Goal: Information Seeking & Learning: Learn about a topic

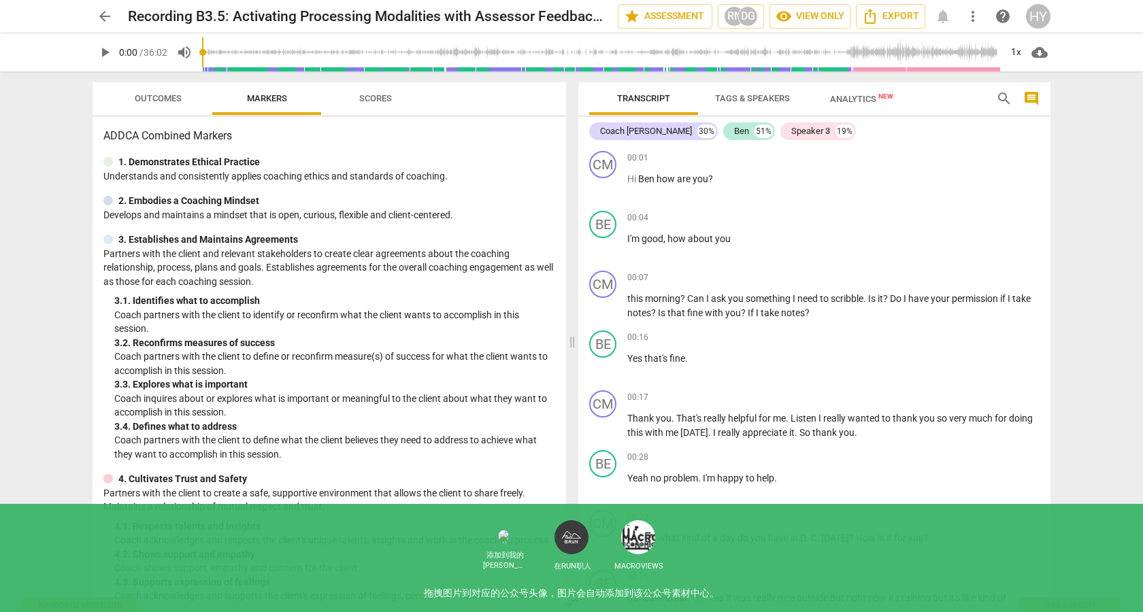
click at [642, 131] on div "Coach [PERSON_NAME]" at bounding box center [646, 132] width 92 height 14
click at [734, 129] on div "Ben" at bounding box center [741, 132] width 15 height 14
click at [151, 93] on span "Outcomes" at bounding box center [158, 98] width 47 height 10
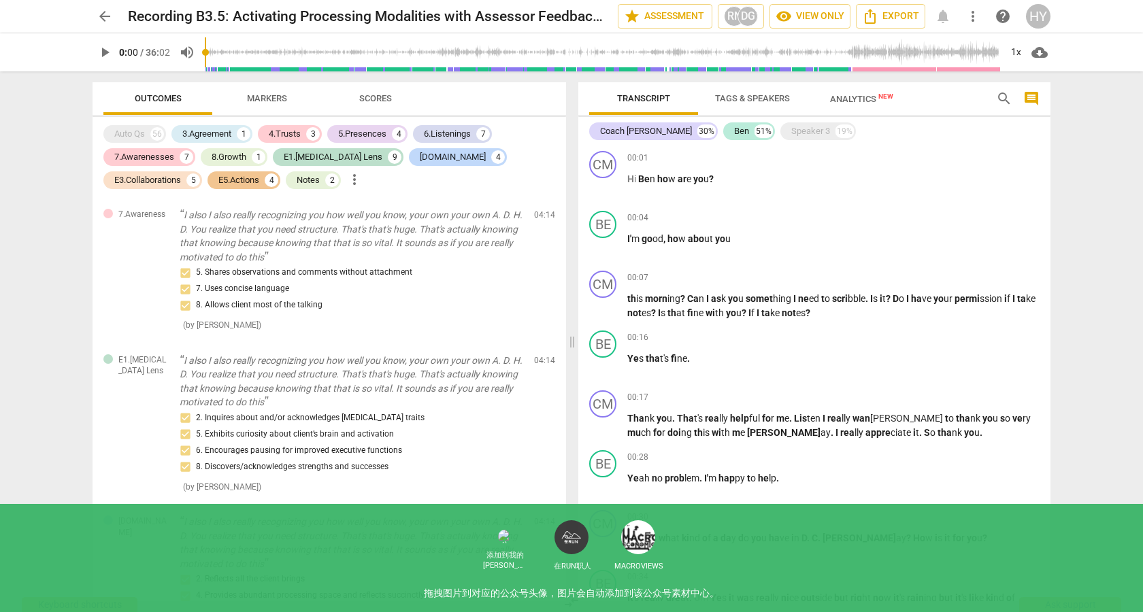
click at [842, 105] on span "Analytics New" at bounding box center [862, 98] width 96 height 20
click at [842, 95] on span "Analytics New" at bounding box center [861, 99] width 63 height 10
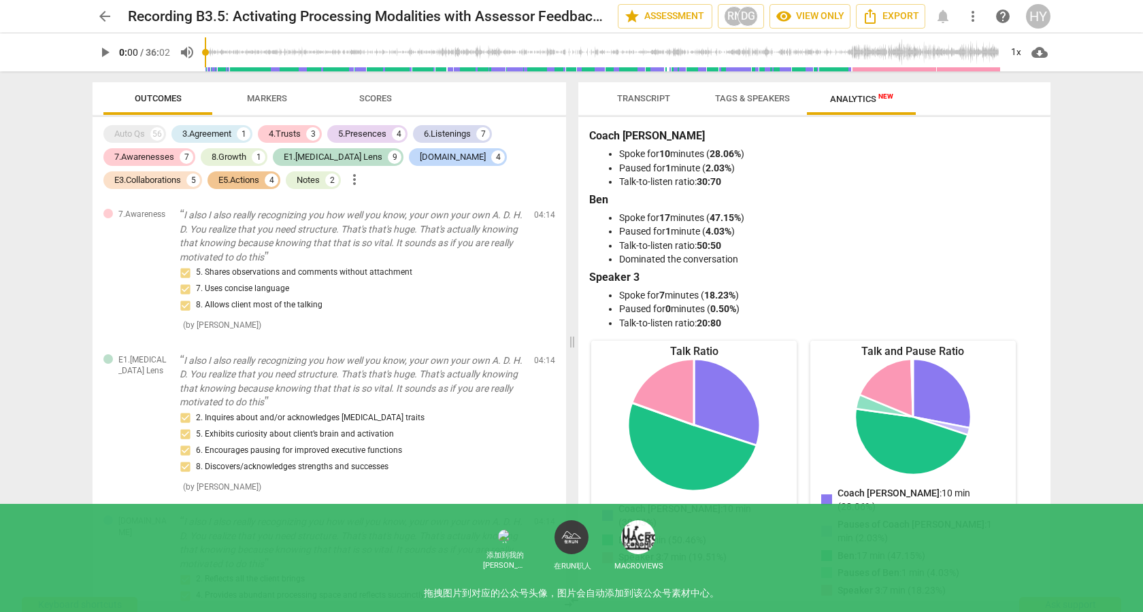
click at [652, 101] on span "Transcript" at bounding box center [643, 98] width 53 height 10
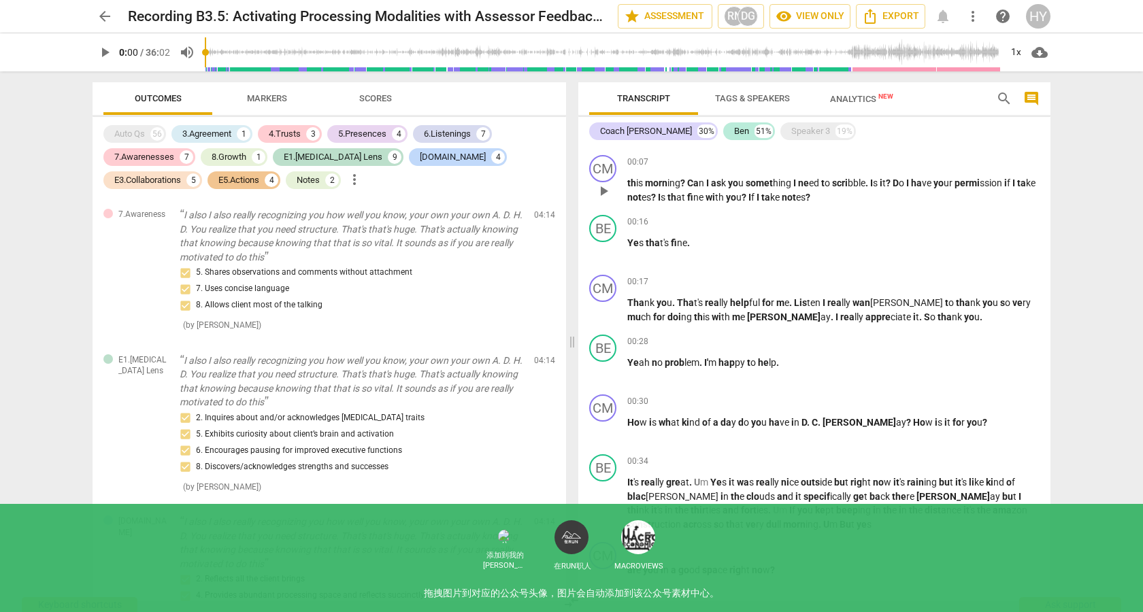
scroll to position [118, 0]
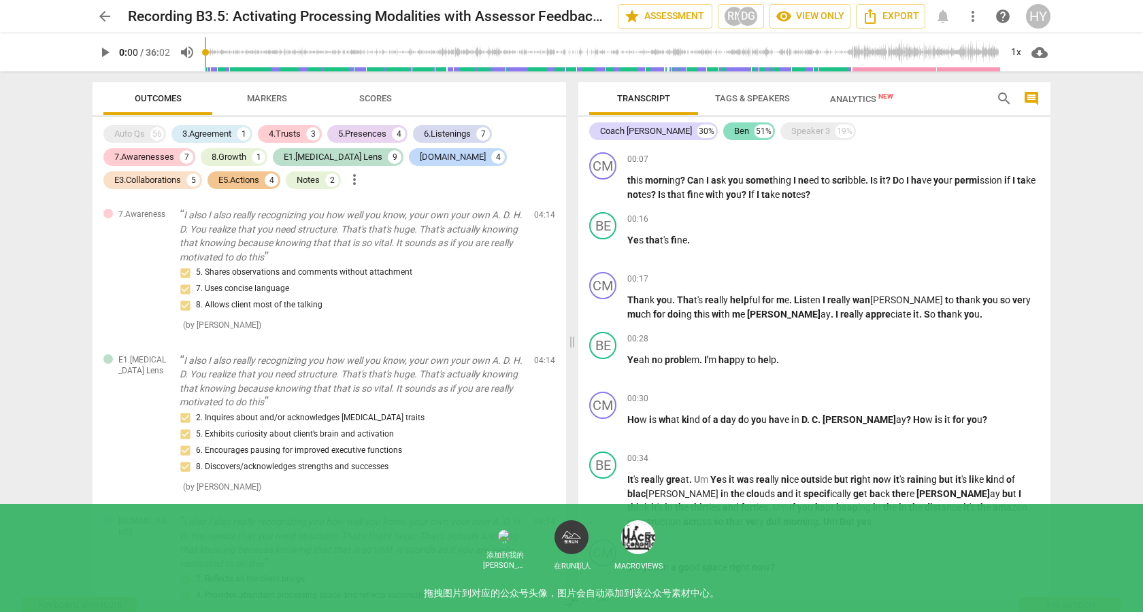
click at [734, 133] on div "Ben" at bounding box center [741, 132] width 15 height 14
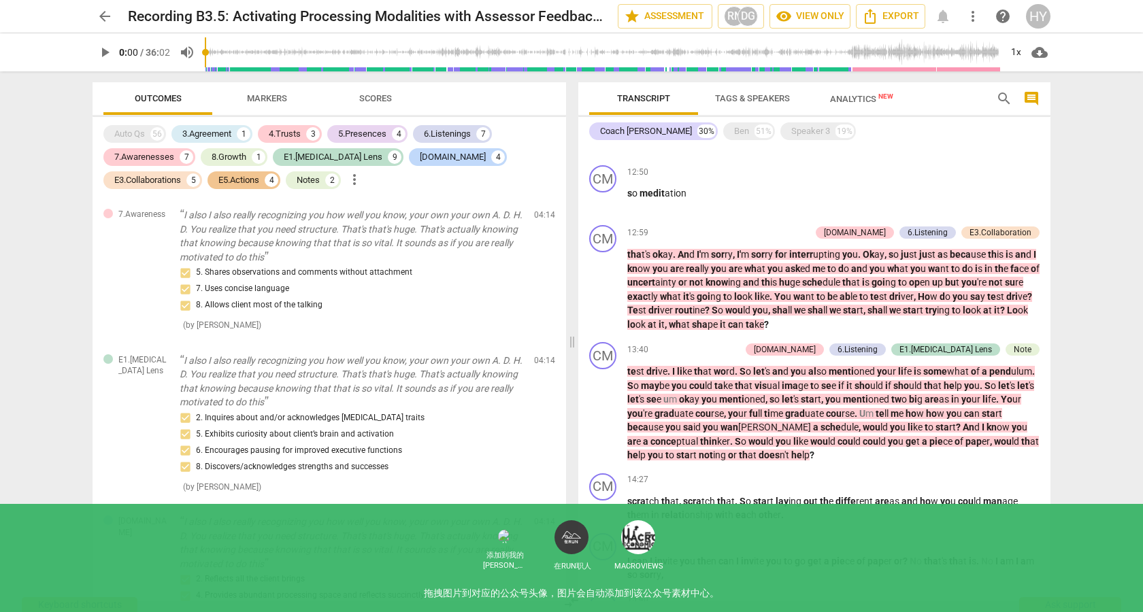
scroll to position [1104, 0]
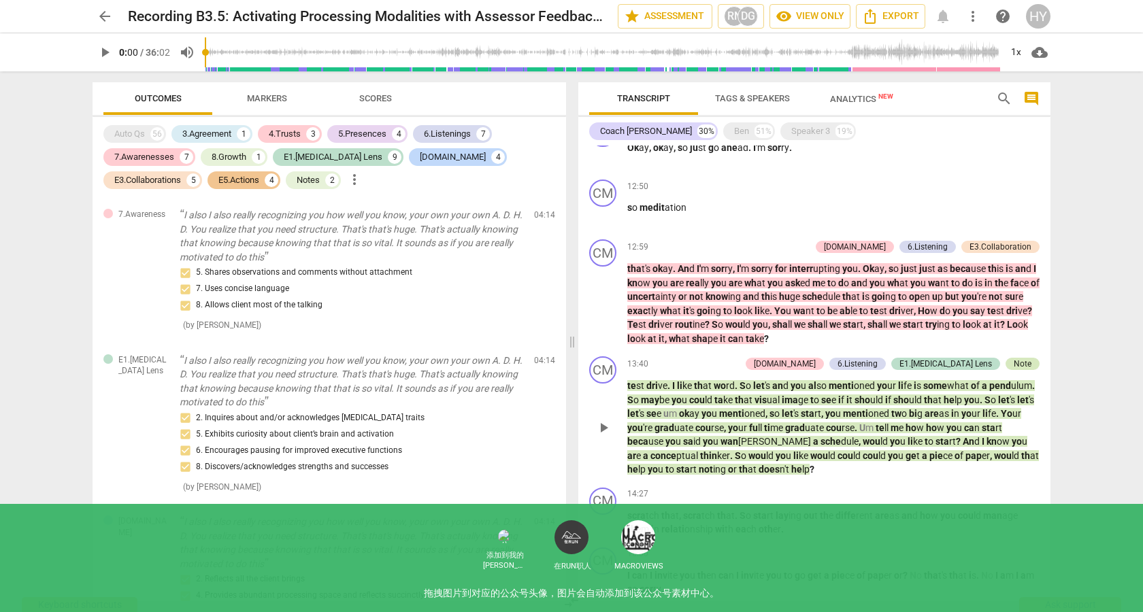
click at [1014, 358] on div "Note" at bounding box center [1023, 364] width 18 height 12
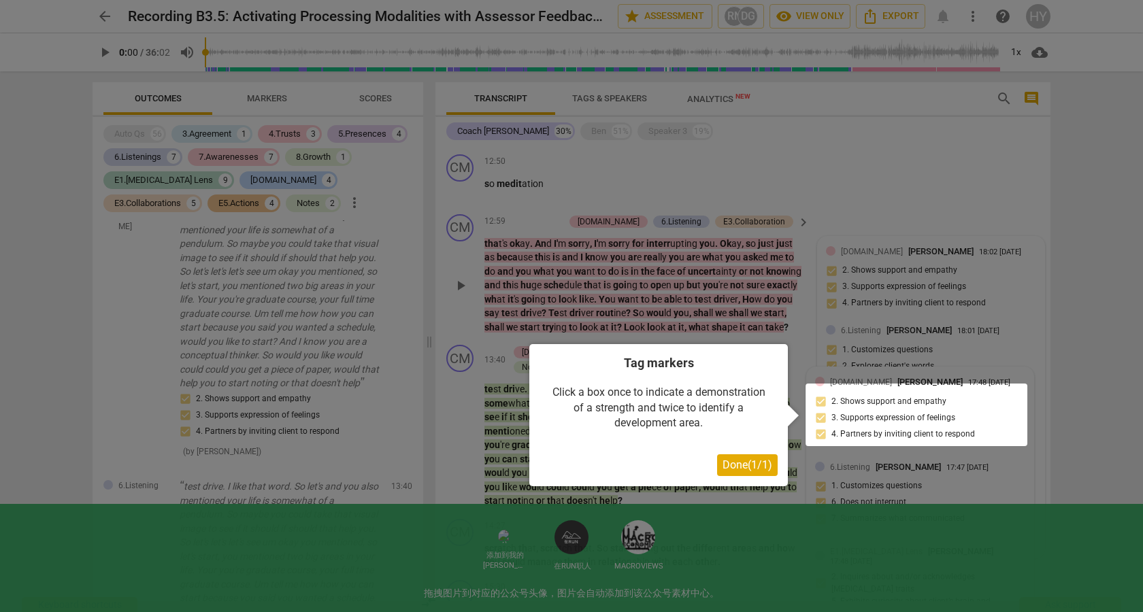
scroll to position [1227, 0]
click at [757, 461] on span "Done ( 1 / 1 )" at bounding box center [748, 465] width 50 height 13
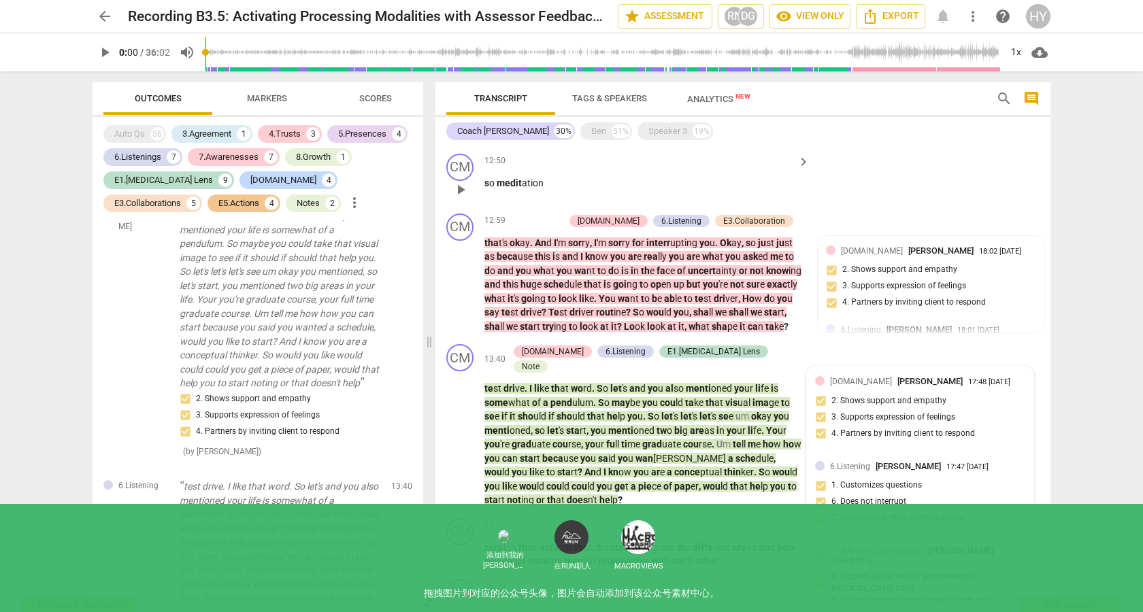
click at [983, 165] on div "CM play_arrow pause 12:50 keyboard_arrow_right s o medit ation" at bounding box center [743, 178] width 615 height 60
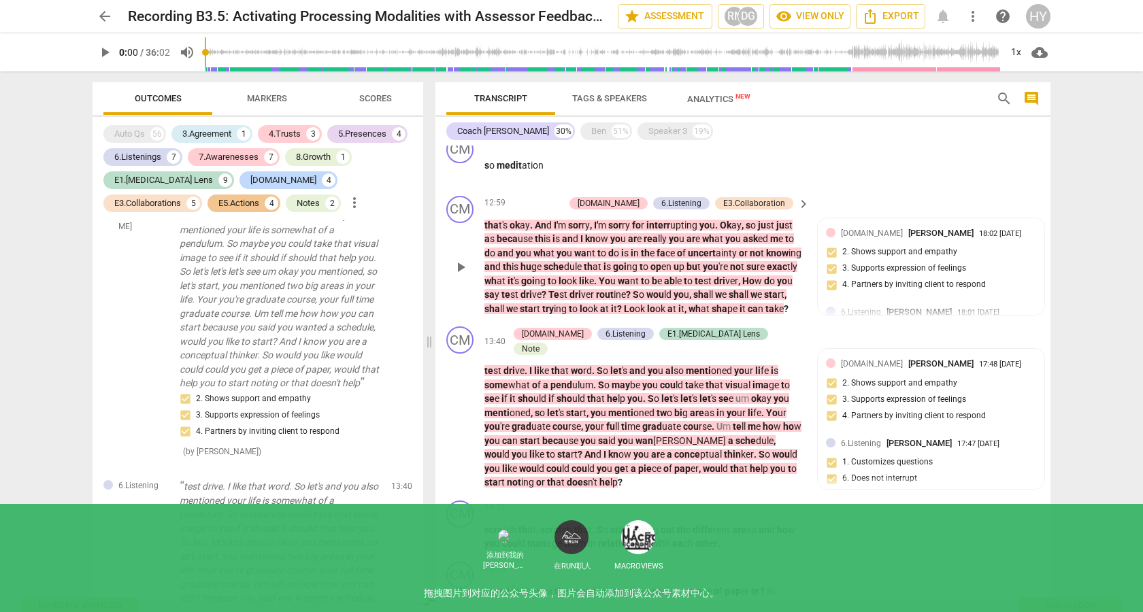
scroll to position [1273, 0]
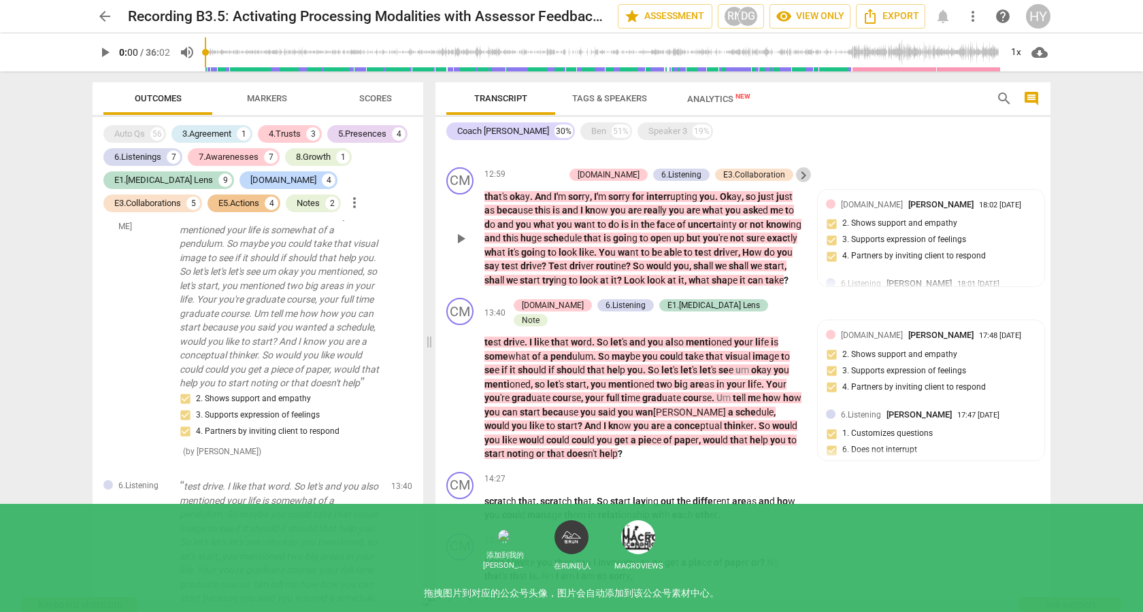
click at [802, 167] on span "keyboard_arrow_right" at bounding box center [803, 175] width 16 height 16
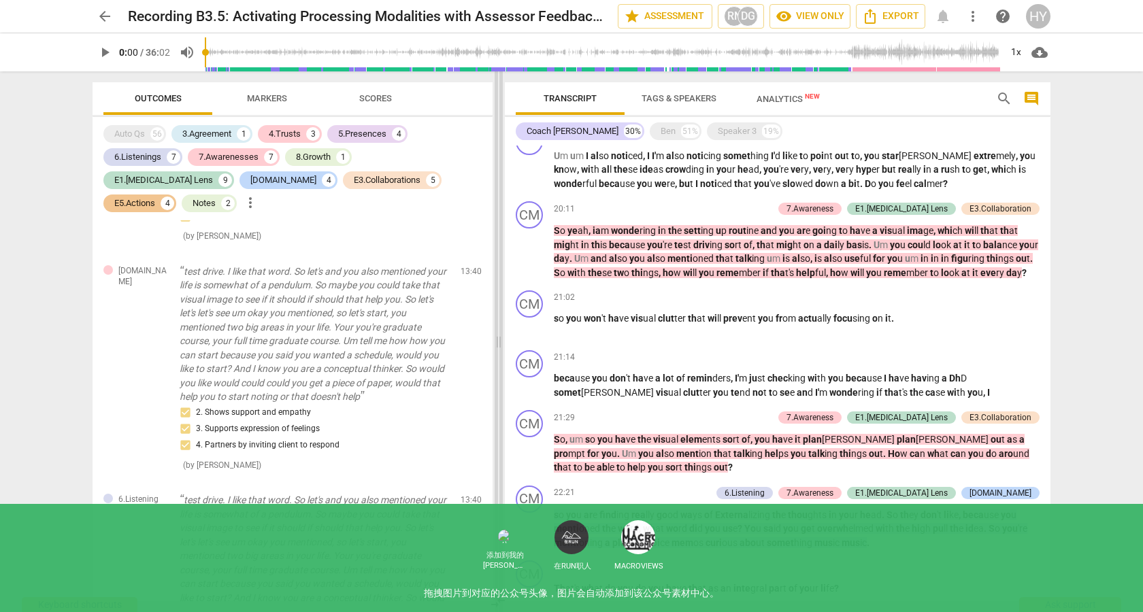
scroll to position [1849, 0]
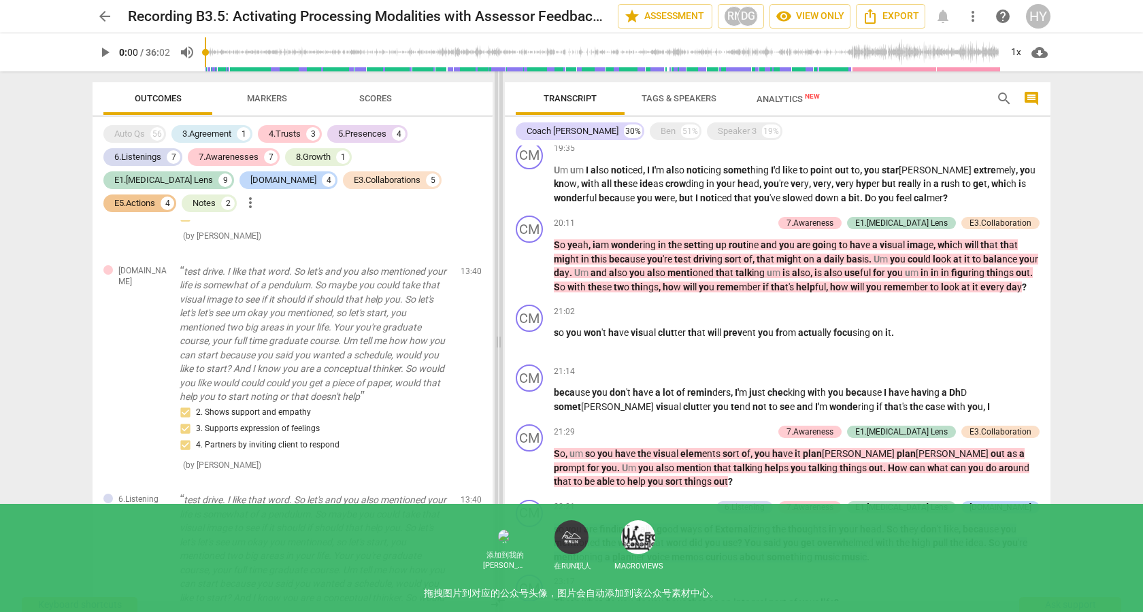
drag, startPoint x: 572, startPoint y: 193, endPoint x: 499, endPoint y: 198, distance: 73.6
click at [499, 198] on span at bounding box center [499, 341] width 8 height 541
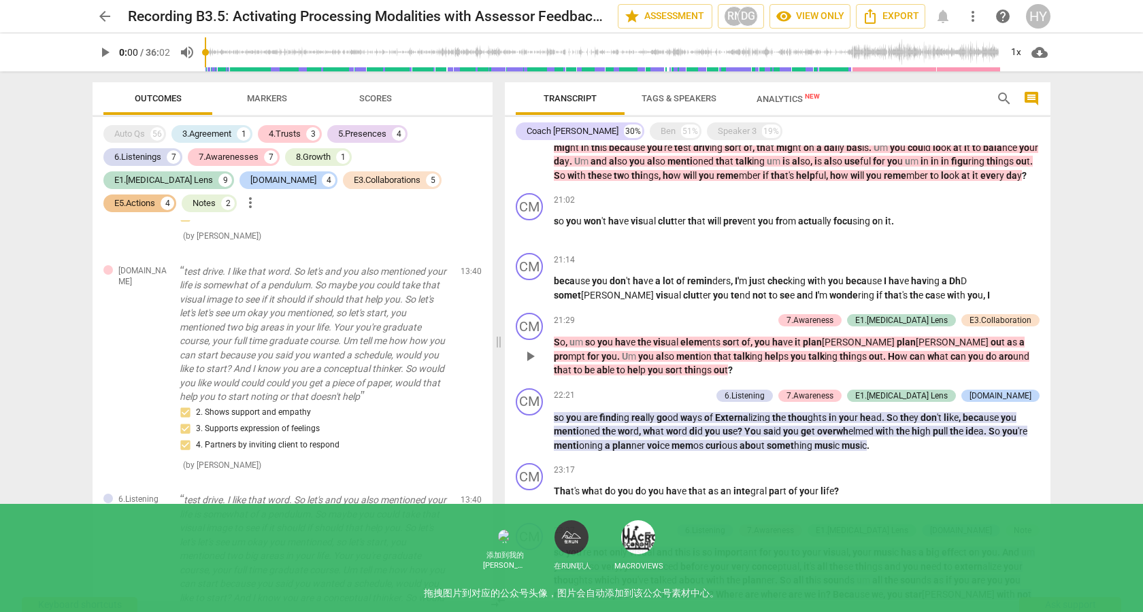
scroll to position [1968, 0]
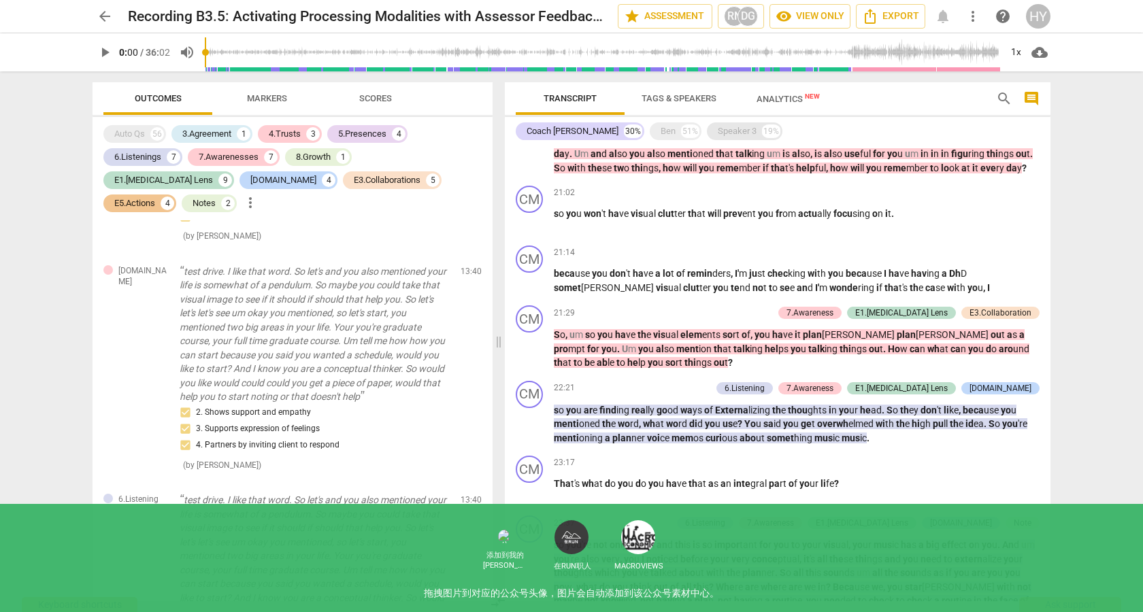
click at [707, 123] on div "Speaker 3 19%" at bounding box center [745, 131] width 76 height 18
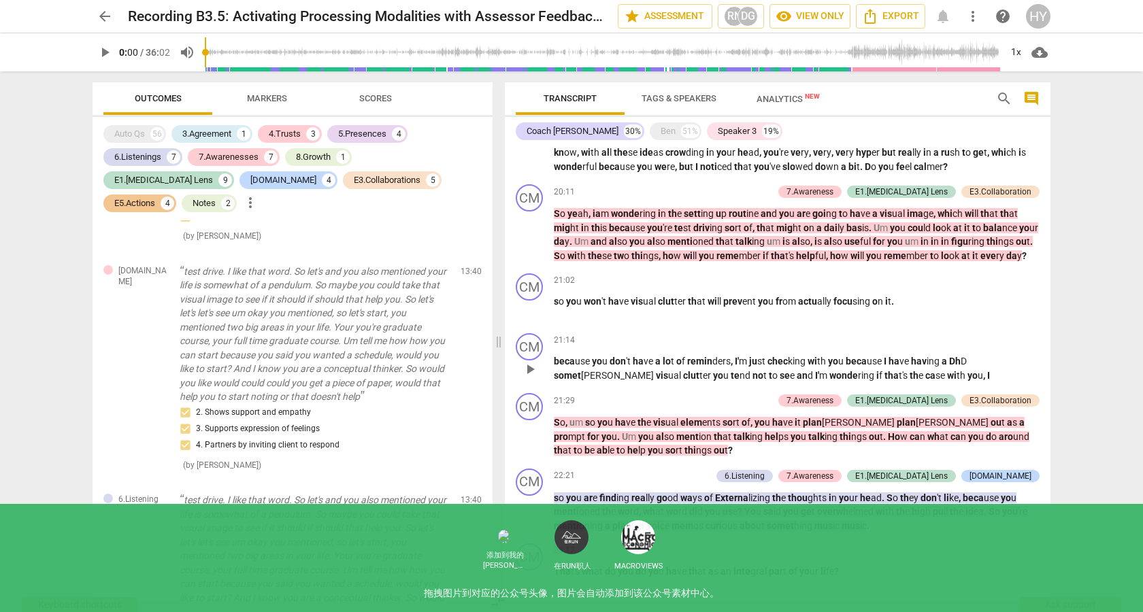
scroll to position [1878, 0]
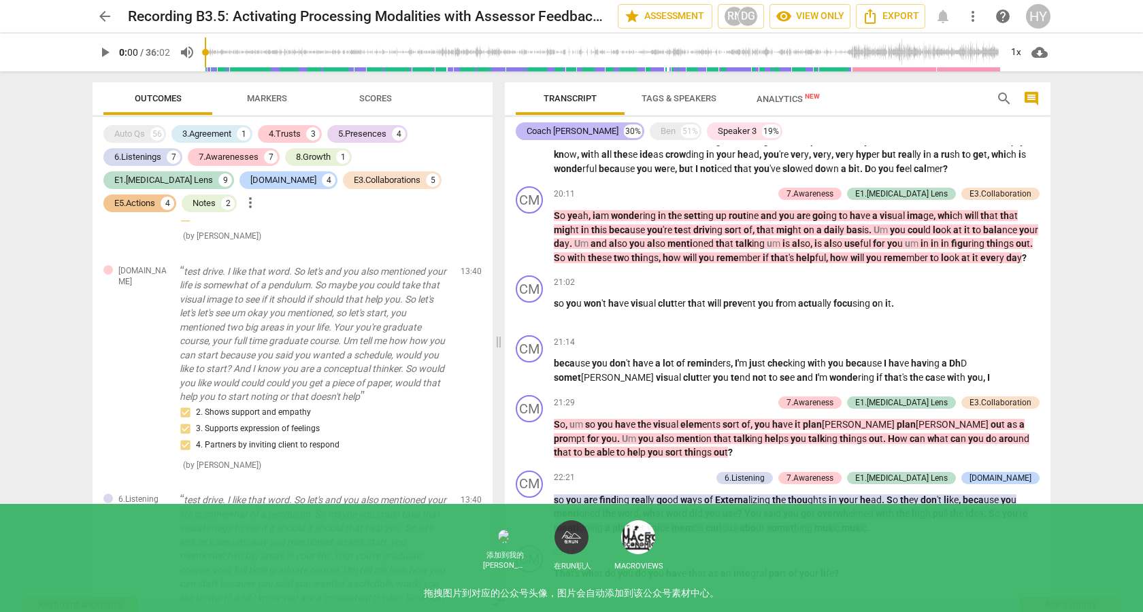
click at [582, 129] on div "Coach [PERSON_NAME]" at bounding box center [573, 132] width 92 height 14
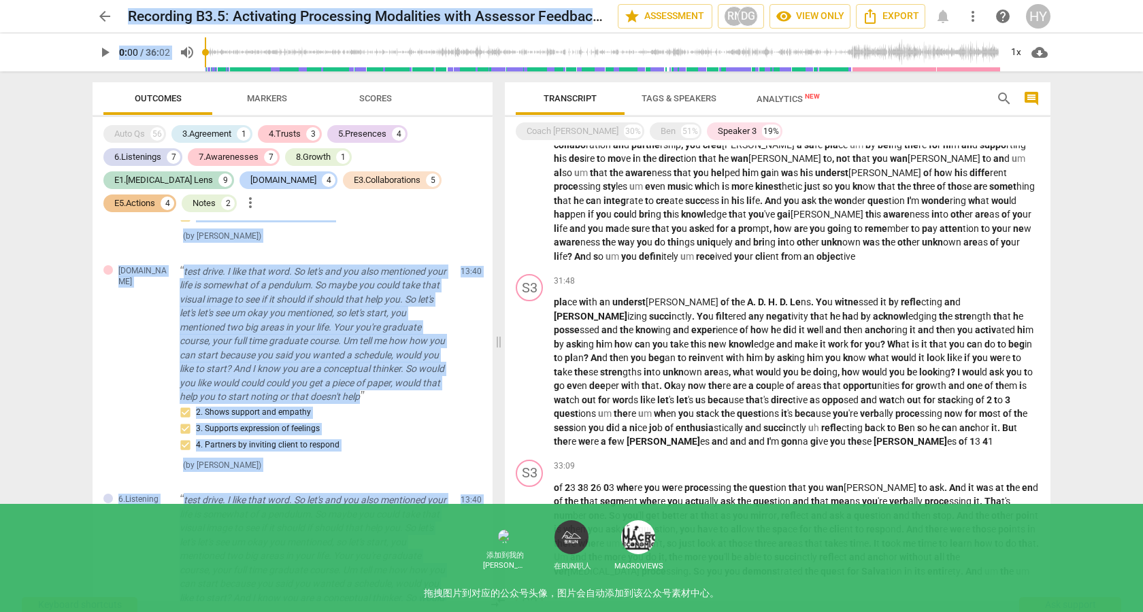
scroll to position [614, 0]
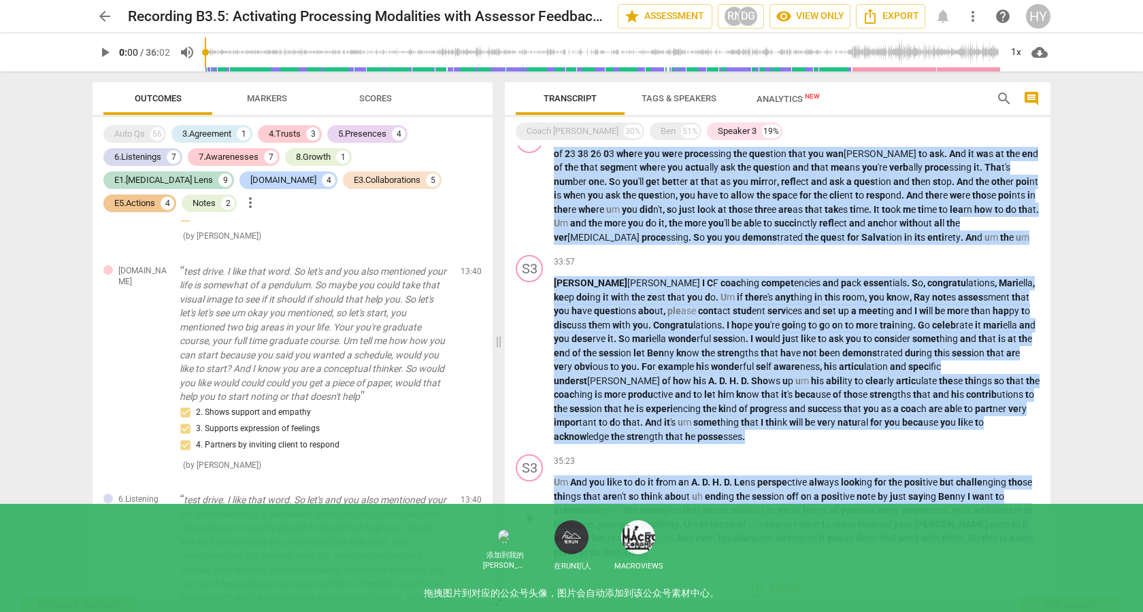
drag, startPoint x: 555, startPoint y: 178, endPoint x: 907, endPoint y: 548, distance: 511.2
click at [907, 548] on div "CM play_arrow pause 00:01 keyboard_arrow_right H i Be n ho w ar e yo u ? BE pla…" at bounding box center [778, 374] width 546 height 456
copy div "Th e coac hing sess ion ha s end ed , S3 play_arrow pause 29:23 keyboard_arrow_…"
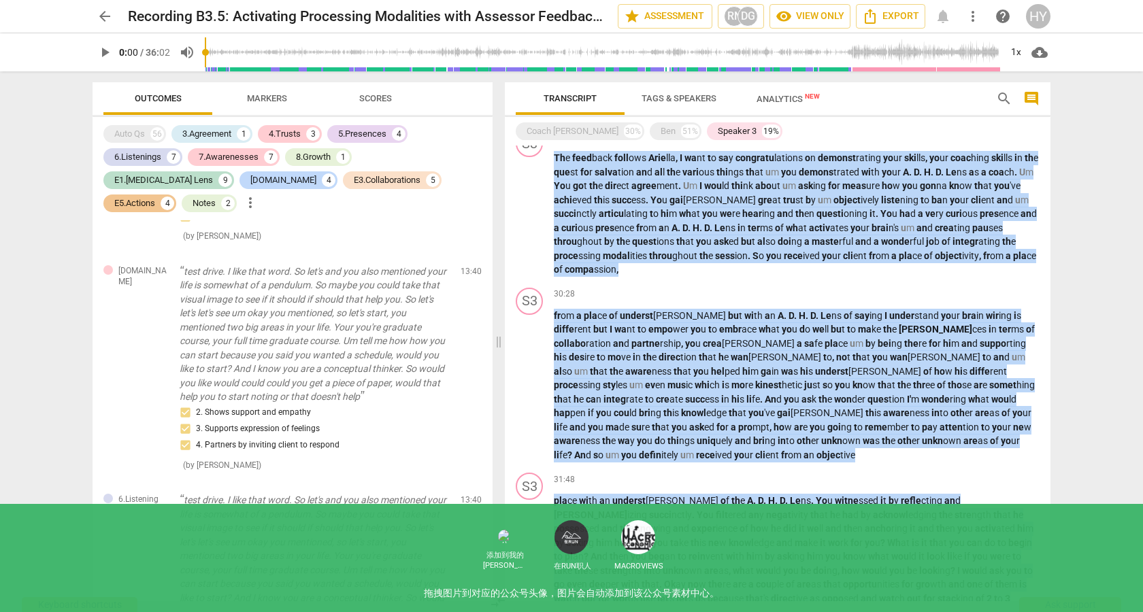
scroll to position [0, 0]
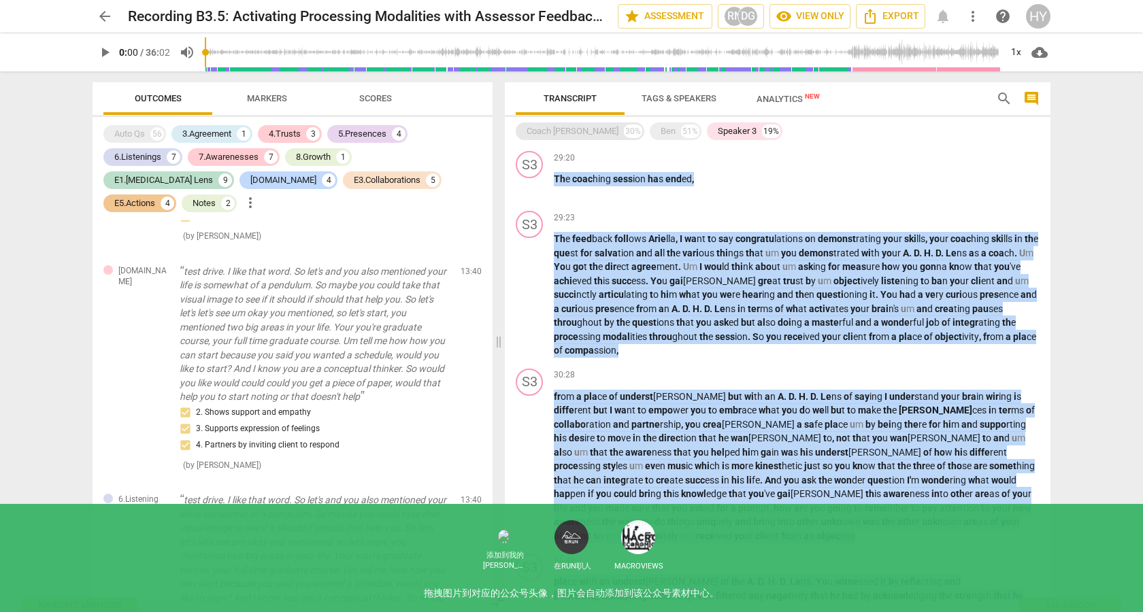
click at [578, 133] on div "Coach [PERSON_NAME]" at bounding box center [573, 132] width 92 height 14
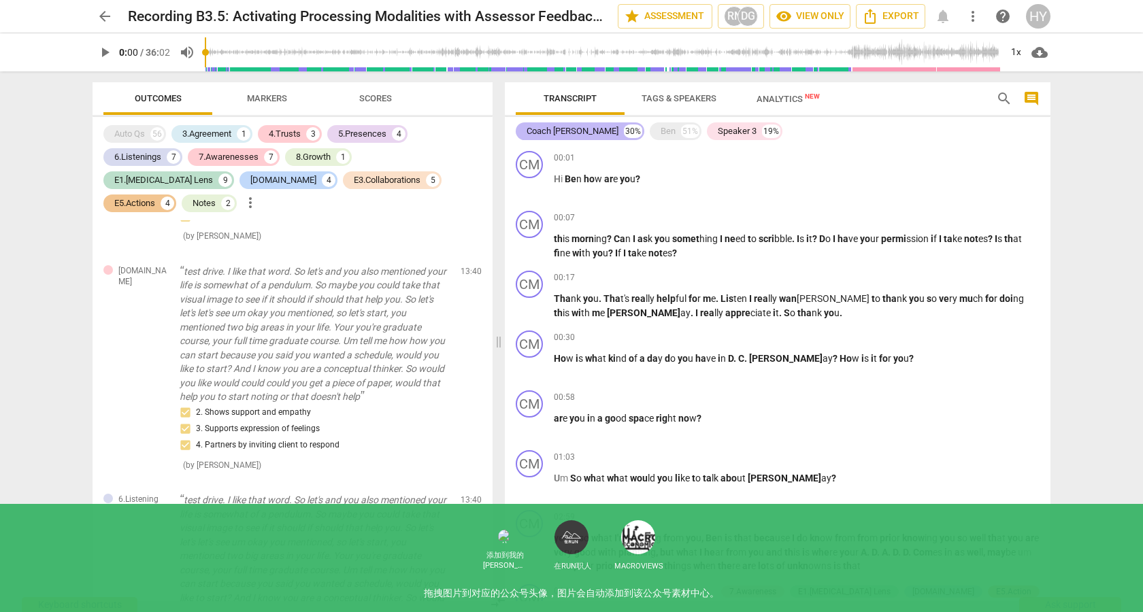
click at [568, 131] on div "Coach [PERSON_NAME]" at bounding box center [573, 132] width 92 height 14
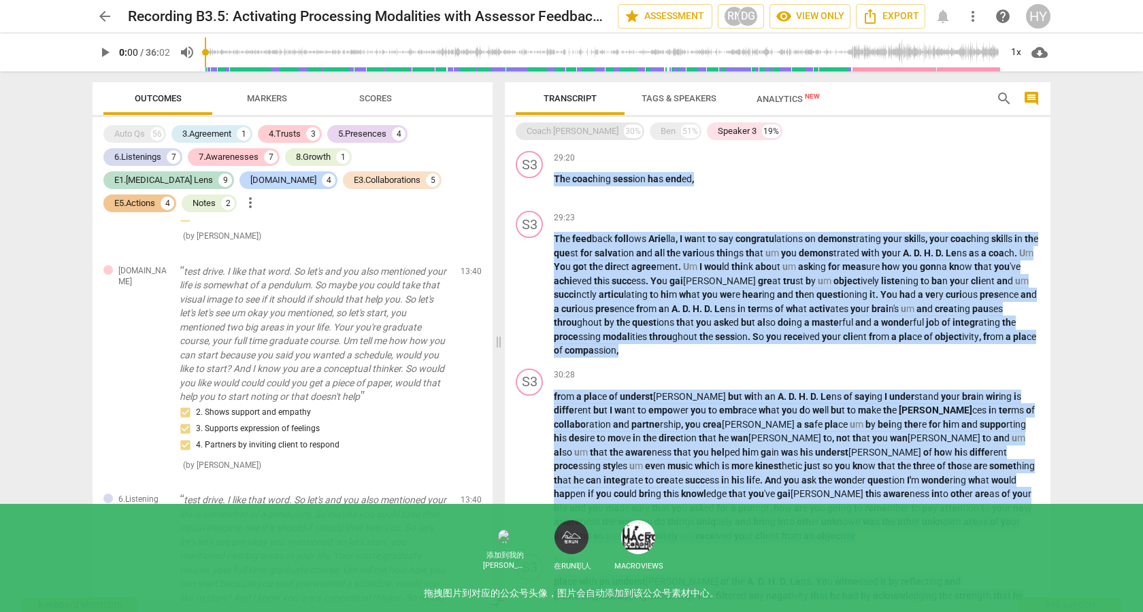
click at [582, 135] on div "Coach [PERSON_NAME]" at bounding box center [573, 132] width 92 height 14
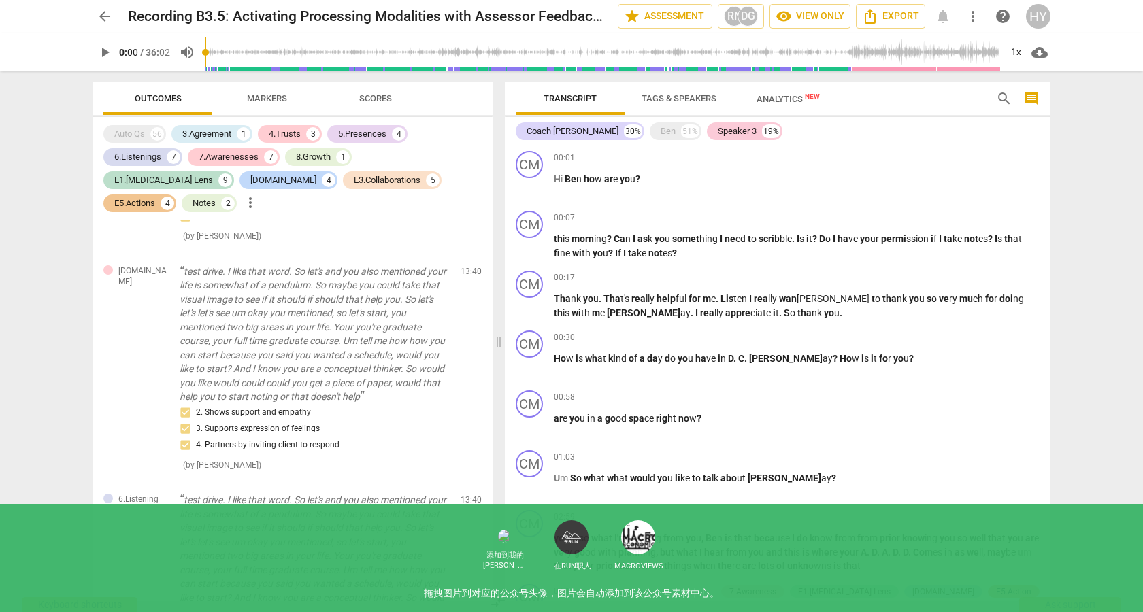
click at [718, 126] on div "Speaker 3" at bounding box center [737, 132] width 39 height 14
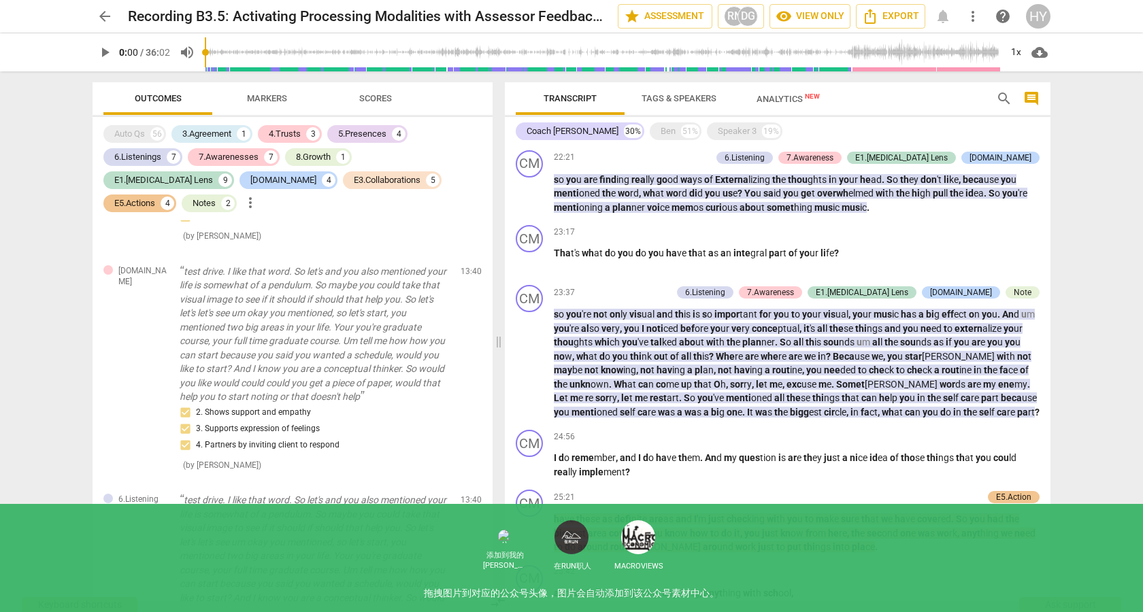
scroll to position [2200, 0]
